Goal: Transaction & Acquisition: Download file/media

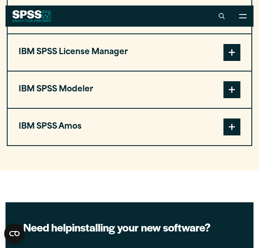
scroll to position [771, 0]
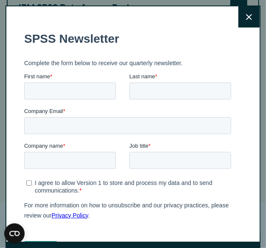
click at [246, 17] on icon at bounding box center [249, 17] width 6 height 6
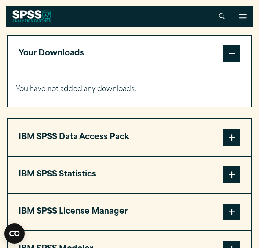
scroll to position [633, 0]
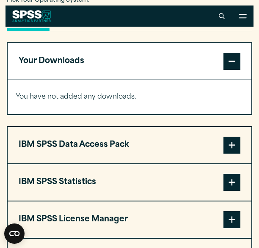
click at [236, 65] on span at bounding box center [232, 61] width 17 height 17
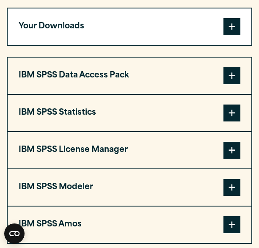
scroll to position [677, 0]
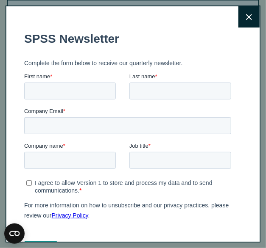
click at [238, 22] on button "Close" at bounding box center [248, 16] width 21 height 21
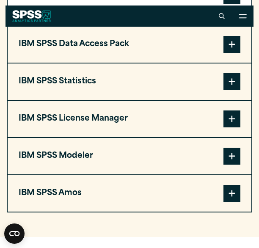
scroll to position [695, 0]
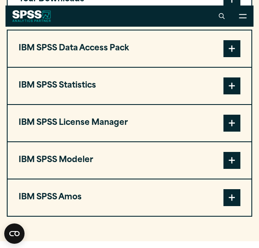
click at [164, 214] on button "IBM SPSS Amos" at bounding box center [130, 198] width 244 height 36
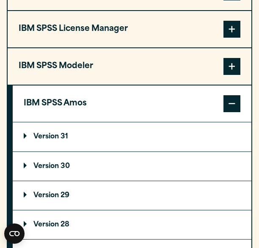
scroll to position [804, 0]
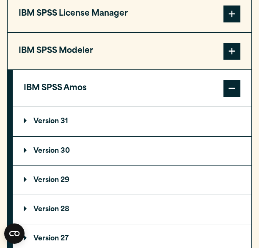
click at [56, 124] on p "Version 31" at bounding box center [46, 121] width 44 height 7
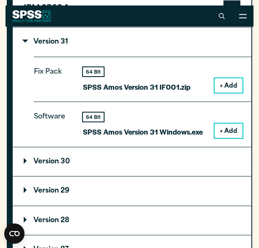
scroll to position [881, 0]
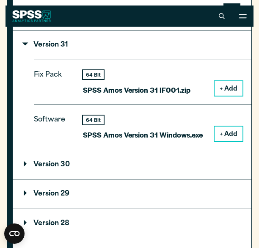
click at [231, 133] on button "+ Add" at bounding box center [229, 134] width 28 height 14
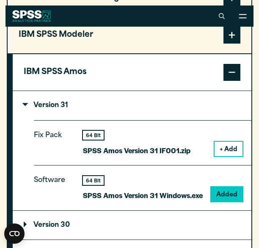
scroll to position [812, 0]
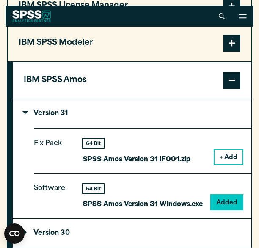
click at [177, 208] on p "SPSS Amos Version 31 Windows.exe" at bounding box center [143, 203] width 120 height 12
click at [99, 188] on div "64 Bit" at bounding box center [93, 188] width 21 height 9
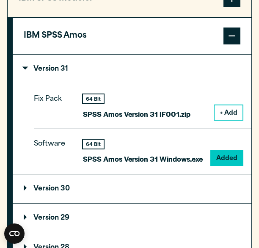
scroll to position [867, 0]
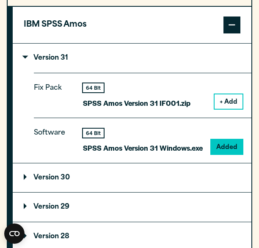
click at [59, 61] on p "Version 31" at bounding box center [46, 58] width 44 height 7
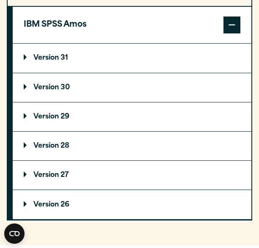
click at [59, 61] on p "Version 31" at bounding box center [46, 58] width 44 height 7
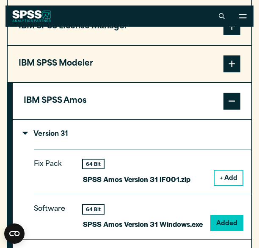
scroll to position [778, 0]
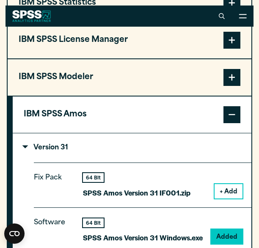
click at [230, 80] on span at bounding box center [232, 77] width 17 height 17
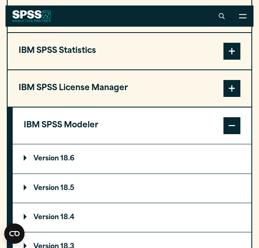
scroll to position [727, 0]
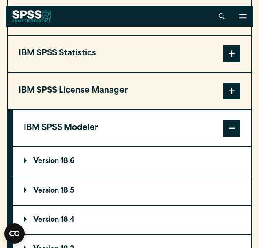
click at [233, 123] on span at bounding box center [232, 128] width 17 height 17
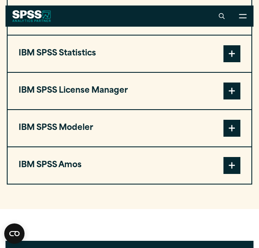
click at [230, 166] on span at bounding box center [232, 165] width 17 height 17
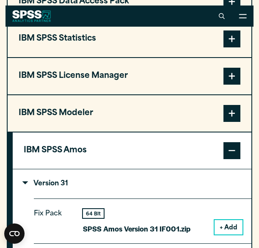
scroll to position [739, 0]
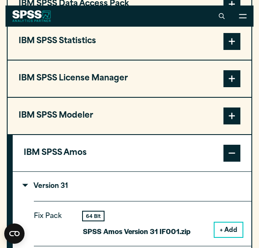
click at [57, 186] on p "Version 31" at bounding box center [46, 186] width 44 height 7
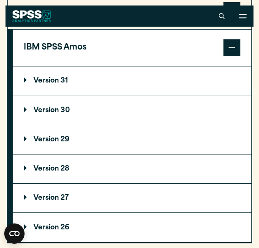
scroll to position [840, 0]
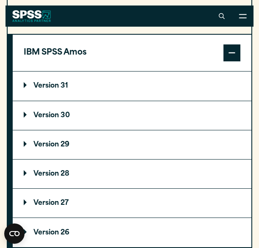
click at [59, 114] on p "Version 30" at bounding box center [47, 115] width 46 height 7
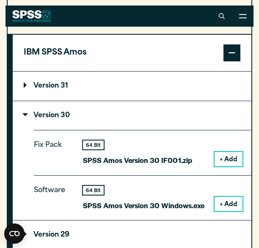
click at [59, 114] on p "Version 30" at bounding box center [47, 115] width 46 height 7
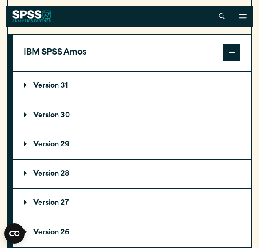
click at [60, 144] on p "Version 29" at bounding box center [47, 144] width 46 height 7
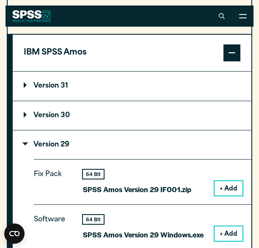
click at [60, 142] on summary "Version 29" at bounding box center [132, 144] width 239 height 29
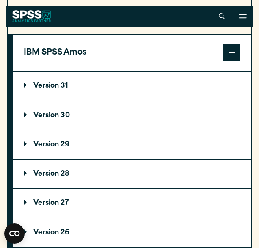
click at [52, 89] on p "Version 31" at bounding box center [46, 86] width 44 height 7
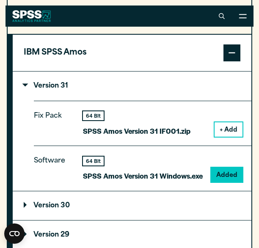
click at [66, 233] on p "Version 29" at bounding box center [47, 235] width 46 height 7
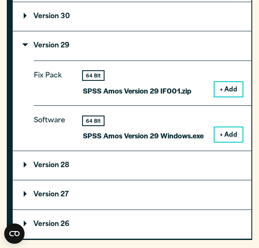
scroll to position [1032, 0]
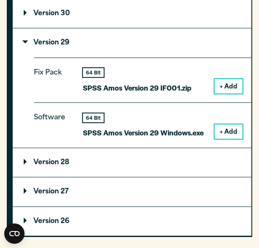
click at [235, 131] on button "+ Add" at bounding box center [229, 132] width 28 height 14
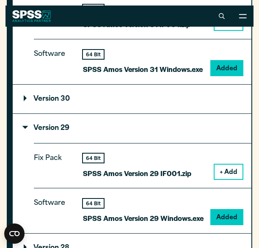
scroll to position [940, 0]
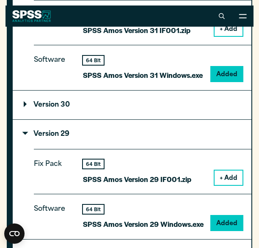
click at [60, 134] on p "Version 29" at bounding box center [47, 134] width 46 height 7
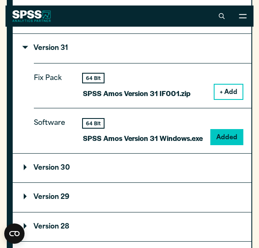
scroll to position [872, 0]
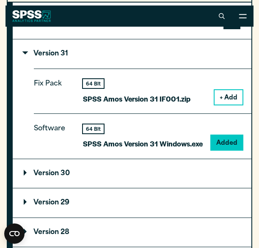
click at [50, 51] on summary "Version 31" at bounding box center [132, 53] width 239 height 29
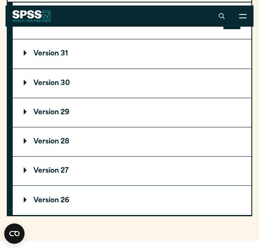
click at [49, 109] on summary "Version 29" at bounding box center [132, 112] width 239 height 29
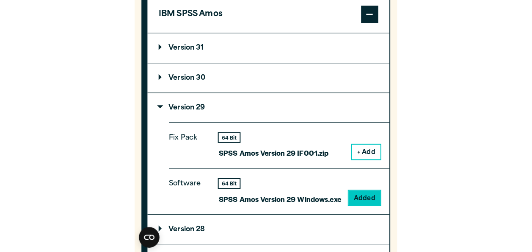
scroll to position [884, 0]
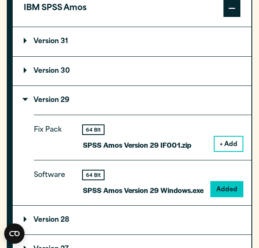
click at [97, 174] on div "64 Bit" at bounding box center [93, 175] width 21 height 9
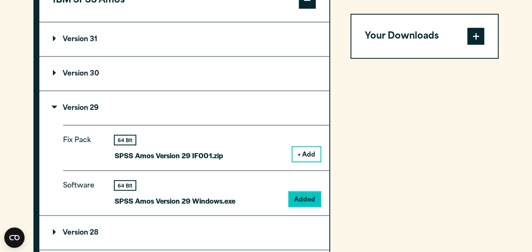
click at [259, 39] on span at bounding box center [476, 36] width 17 height 17
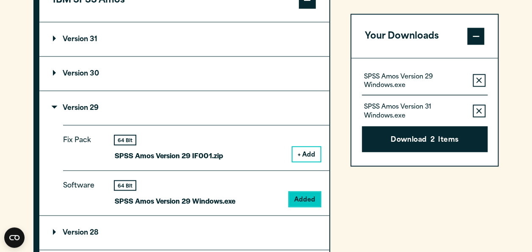
click at [259, 108] on icon "button" at bounding box center [480, 111] width 6 height 6
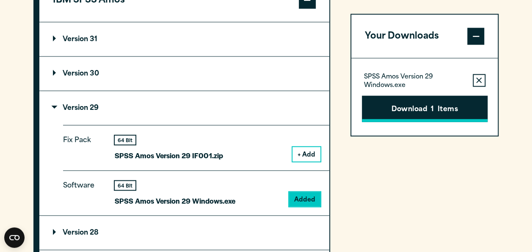
click at [259, 100] on button "Download 1 Items" at bounding box center [425, 108] width 126 height 26
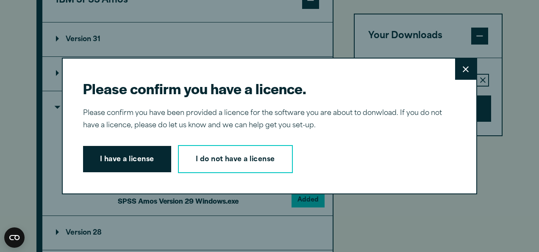
click at [259, 71] on icon at bounding box center [466, 69] width 6 height 6
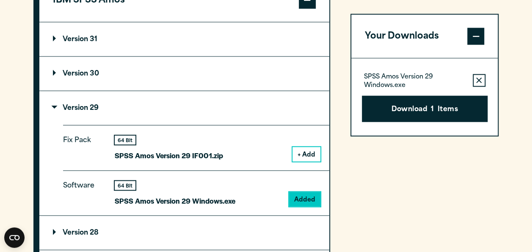
click at [259, 79] on icon "button" at bounding box center [480, 80] width 6 height 6
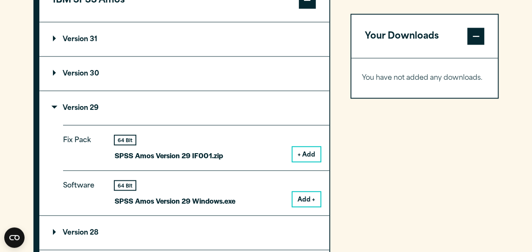
click at [105, 117] on summary "Version 29" at bounding box center [184, 108] width 290 height 34
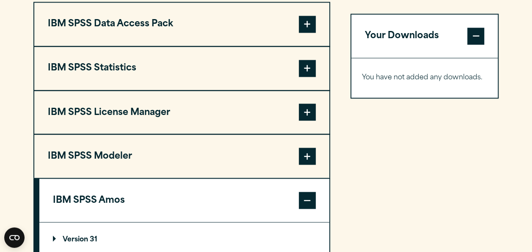
scroll to position [682, 0]
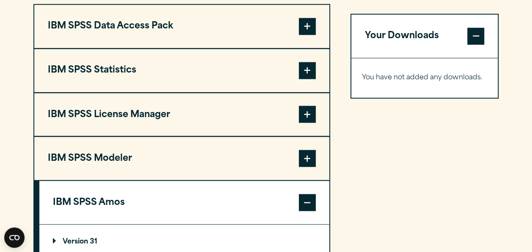
click at [259, 69] on span at bounding box center [307, 70] width 17 height 17
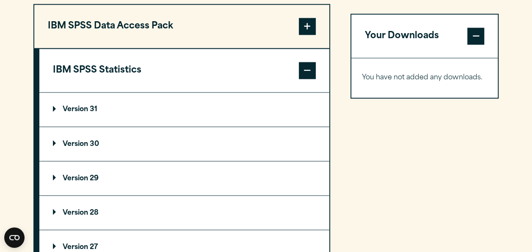
click at [98, 170] on summary "Version 29" at bounding box center [184, 178] width 290 height 34
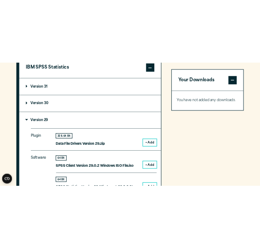
scroll to position [752, 0]
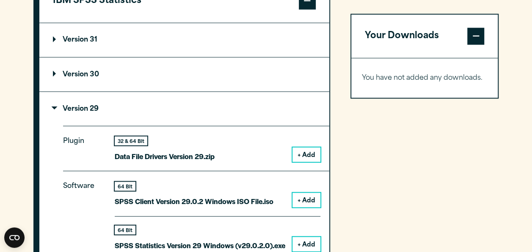
click at [259, 241] on button "+ Add" at bounding box center [307, 243] width 28 height 14
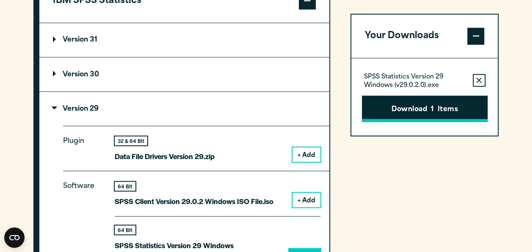
click at [259, 110] on button "Download 1 Items" at bounding box center [425, 108] width 126 height 26
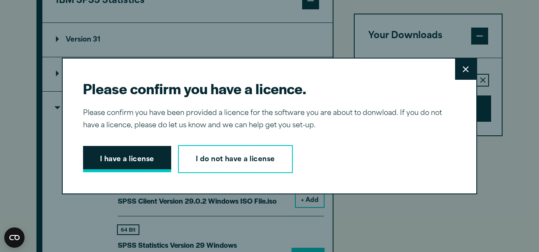
click at [123, 159] on button "I have a license" at bounding box center [127, 159] width 88 height 26
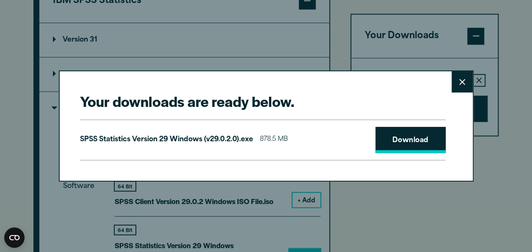
click at [259, 134] on link "Download" at bounding box center [411, 140] width 70 height 26
click at [259, 132] on link "Download" at bounding box center [411, 140] width 70 height 26
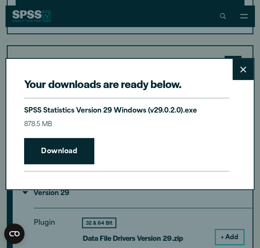
scroll to position [747, 0]
